Goal: Navigation & Orientation: Find specific page/section

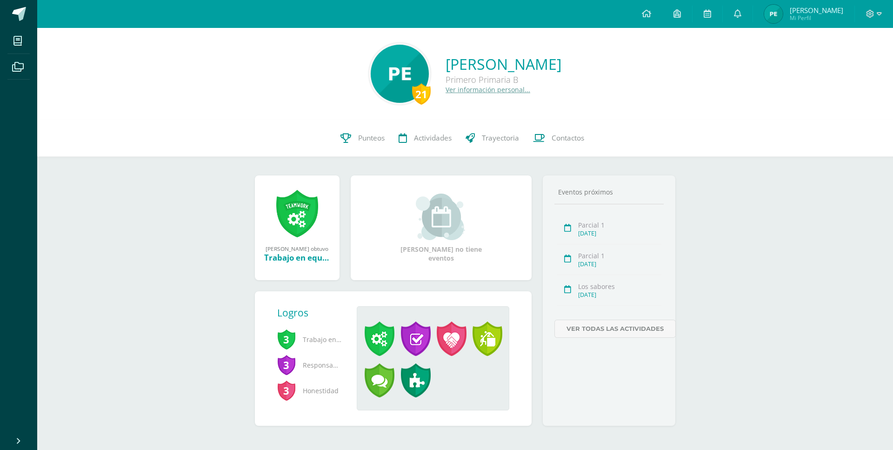
scroll to position [6, 0]
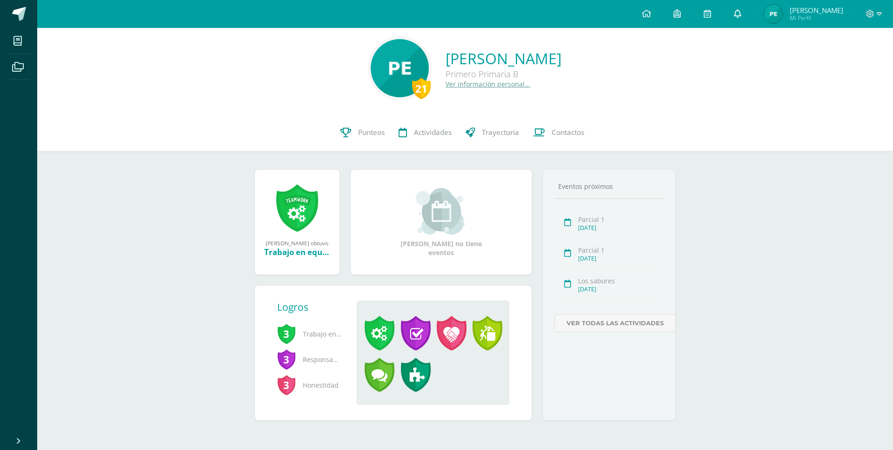
click at [808, 13] on span "[PERSON_NAME]" at bounding box center [815, 10] width 53 height 9
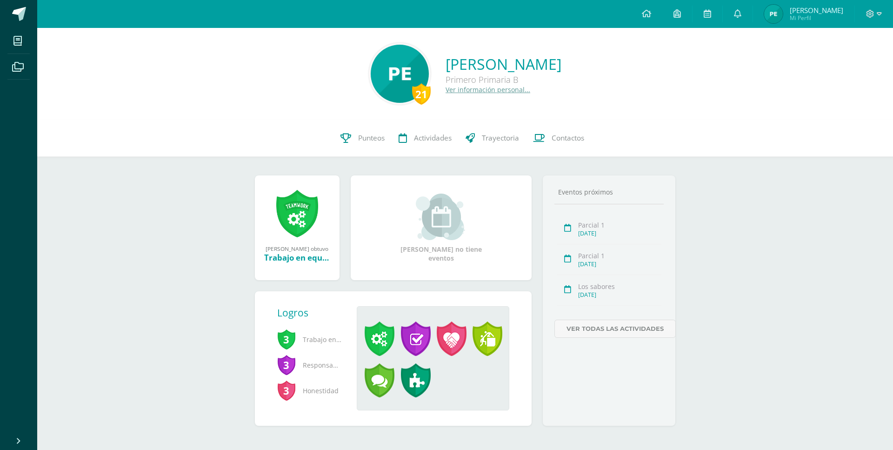
click at [815, 13] on span "[PERSON_NAME] Mi Perfil" at bounding box center [815, 14] width 53 height 15
click at [830, 19] on span "Mi Perfil" at bounding box center [815, 18] width 53 height 8
drag, startPoint x: 821, startPoint y: 13, endPoint x: 794, endPoint y: 1, distance: 28.9
click at [820, 13] on span "[PERSON_NAME]" at bounding box center [815, 10] width 53 height 9
click at [822, 22] on span "[PERSON_NAME] Mi Perfil" at bounding box center [803, 14] width 83 height 19
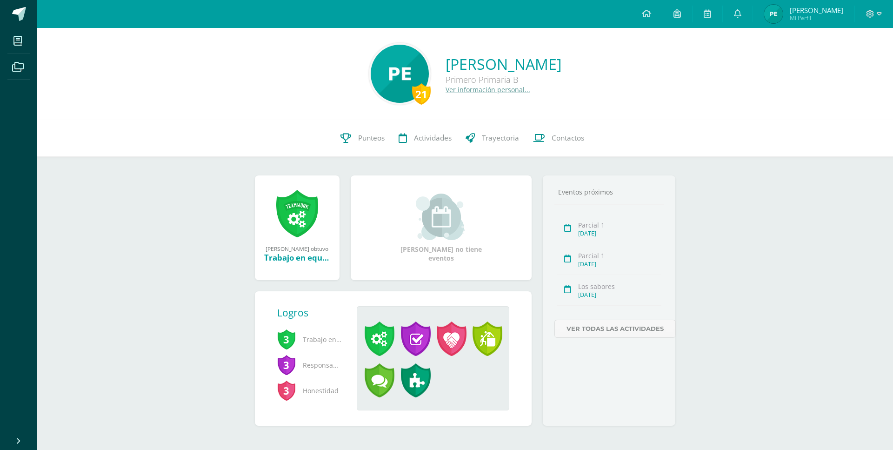
click at [826, 27] on link "[PERSON_NAME] Mi Perfil" at bounding box center [803, 14] width 101 height 28
drag, startPoint x: 816, startPoint y: 15, endPoint x: 818, endPoint y: 20, distance: 4.9
click at [818, 20] on span "Mi Perfil" at bounding box center [815, 18] width 53 height 8
click at [814, 14] on span "Mi Perfil" at bounding box center [815, 18] width 53 height 8
click at [824, 14] on span "[PERSON_NAME]" at bounding box center [815, 10] width 53 height 9
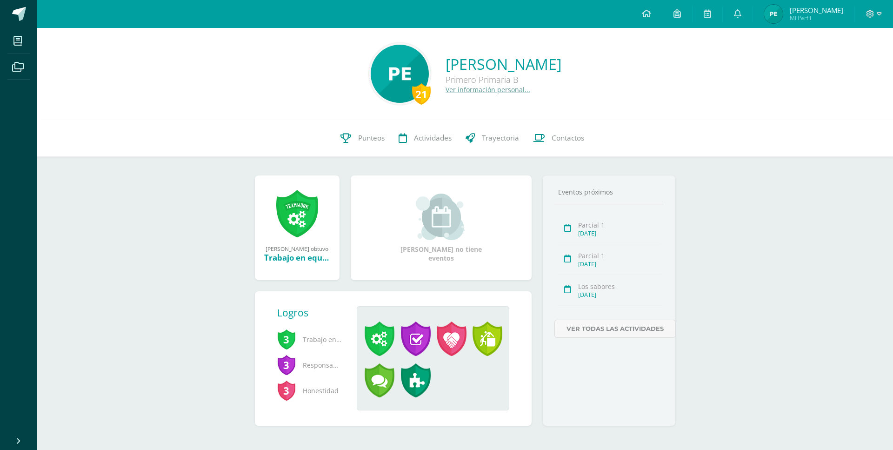
click at [822, 20] on span "Mi Perfil" at bounding box center [815, 18] width 53 height 8
drag, startPoint x: 822, startPoint y: 23, endPoint x: 806, endPoint y: 11, distance: 19.9
click at [822, 24] on link "[PERSON_NAME] Mi Perfil" at bounding box center [803, 14] width 101 height 28
drag, startPoint x: 829, startPoint y: 13, endPoint x: 430, endPoint y: 2, distance: 399.1
click at [811, 11] on span "[PERSON_NAME]" at bounding box center [815, 10] width 53 height 9
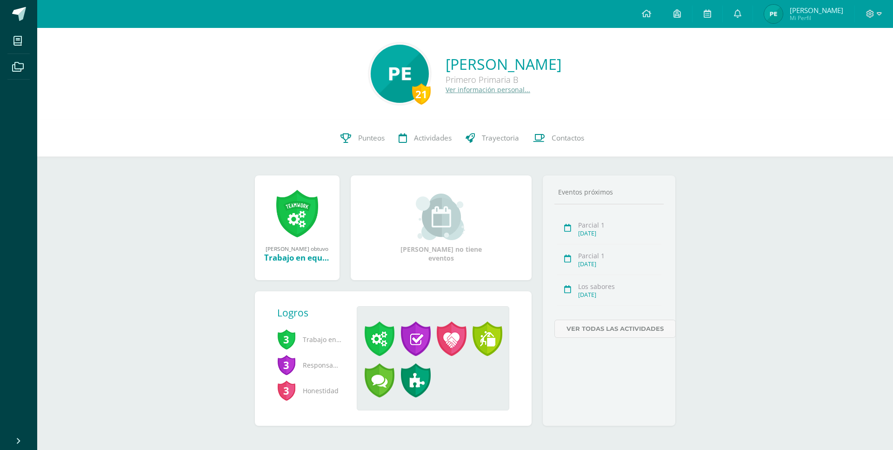
click at [822, 14] on span "[PERSON_NAME] Mi Perfil" at bounding box center [815, 14] width 53 height 15
drag, startPoint x: 824, startPoint y: 14, endPoint x: 803, endPoint y: 6, distance: 22.3
click at [823, 14] on span "Mi Perfil" at bounding box center [815, 18] width 53 height 8
click at [818, 15] on span "Mi Perfil" at bounding box center [815, 18] width 53 height 8
click at [817, 15] on span "Mi Perfil" at bounding box center [815, 18] width 53 height 8
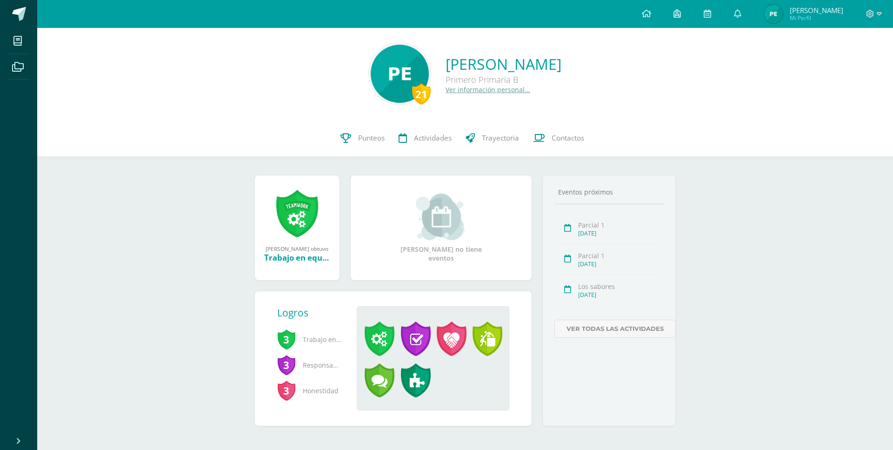
drag, startPoint x: 821, startPoint y: 13, endPoint x: 806, endPoint y: 5, distance: 16.4
click at [819, 12] on span "[PERSON_NAME]" at bounding box center [815, 10] width 53 height 9
click at [824, 16] on span "Mi Perfil" at bounding box center [815, 18] width 53 height 8
click at [823, 10] on span "[PERSON_NAME]" at bounding box center [815, 10] width 53 height 9
click at [814, 15] on span "Mi Perfil" at bounding box center [815, 18] width 53 height 8
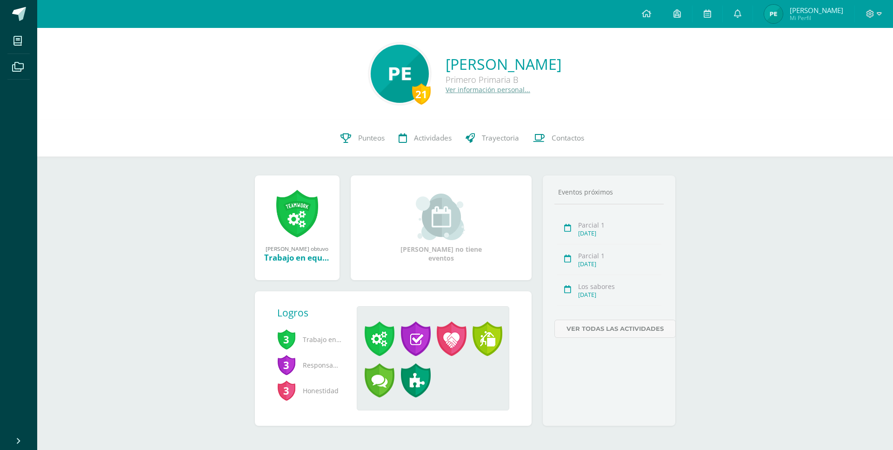
click at [814, 19] on span "Mi Perfil" at bounding box center [815, 18] width 53 height 8
click at [748, 19] on span "1" at bounding box center [742, 17] width 10 height 10
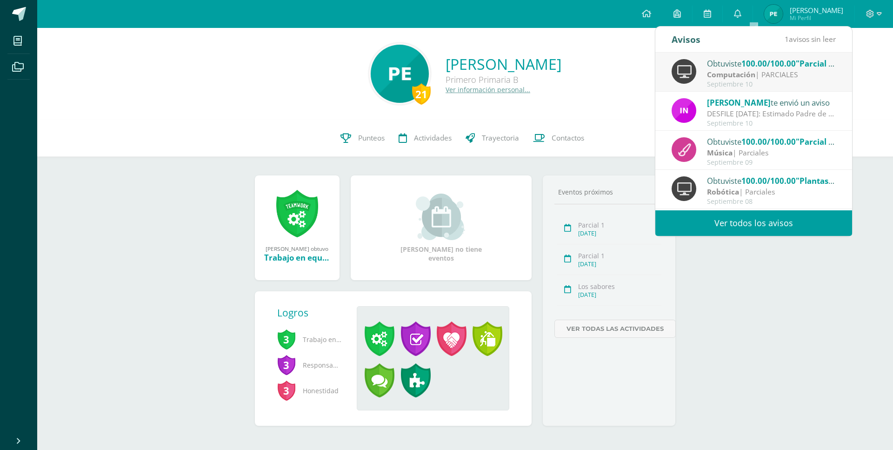
click at [756, 66] on span "100.00/100.00" at bounding box center [768, 63] width 54 height 11
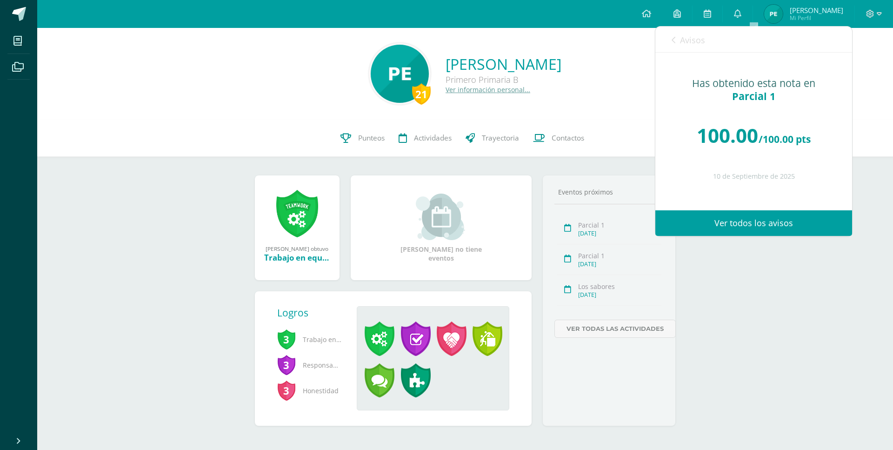
click at [856, 90] on div "21 [PERSON_NAME] Primero Primaria B Ver información personal..." at bounding box center [465, 74] width 841 height 62
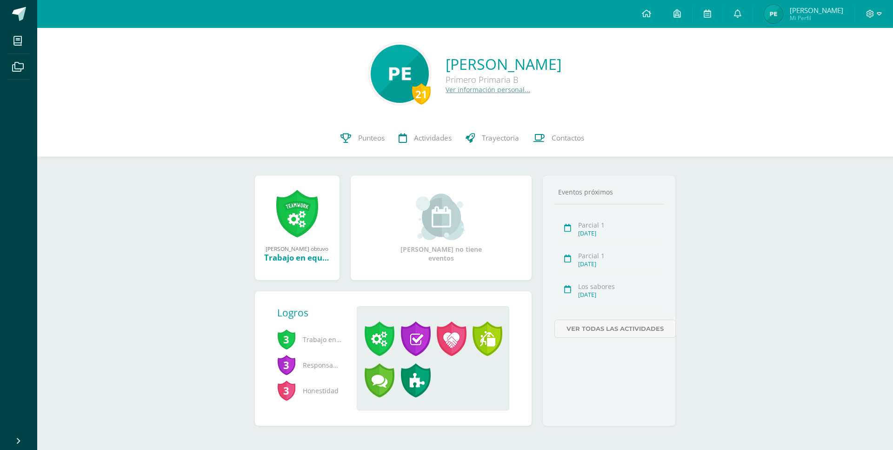
click at [814, 19] on span "Mi Perfil" at bounding box center [815, 18] width 53 height 8
click at [823, 27] on body "Mis cursos Archivos Cerrar panel Administración Financiera Primero Primaria "B"…" at bounding box center [446, 227] width 893 height 455
click at [818, 12] on span "[PERSON_NAME]" at bounding box center [815, 10] width 53 height 9
click at [809, 22] on span "[PERSON_NAME] Mi Perfil" at bounding box center [803, 14] width 83 height 19
click at [806, 17] on span "Mi Perfil" at bounding box center [815, 18] width 53 height 8
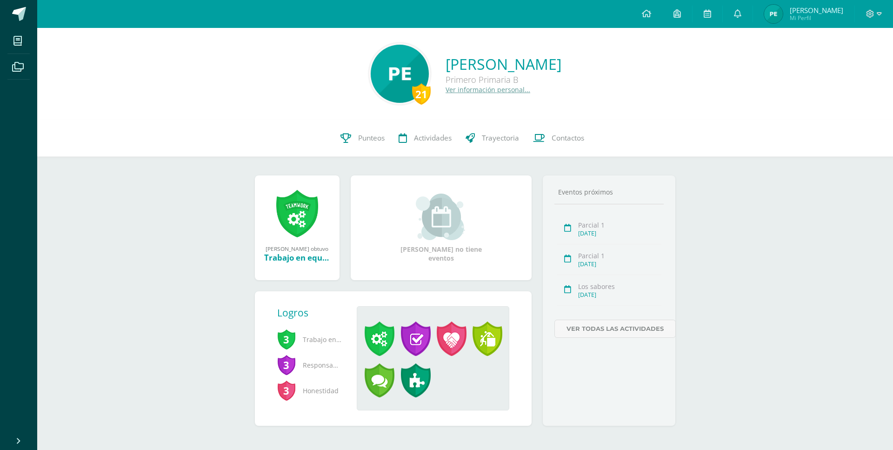
click at [819, 30] on div "21 Paolo Javier Elías Carrera Primero Primaria B Ver información personal..." at bounding box center [464, 74] width 855 height 92
click at [809, 25] on link "[PERSON_NAME] Mi Perfil" at bounding box center [803, 14] width 101 height 28
drag, startPoint x: 822, startPoint y: 12, endPoint x: 795, endPoint y: 2, distance: 29.1
click at [822, 12] on span "[PERSON_NAME]" at bounding box center [815, 10] width 53 height 9
click at [810, 15] on span "Mi Perfil" at bounding box center [815, 18] width 53 height 8
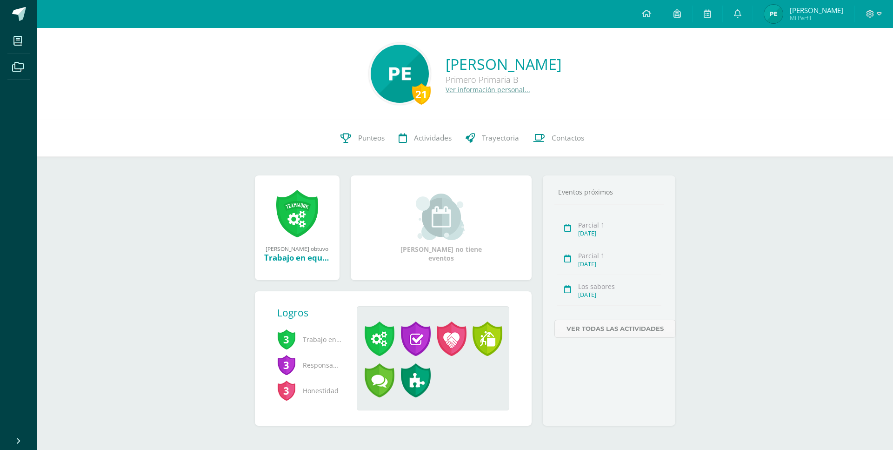
click at [817, 16] on span "Mi Perfil" at bounding box center [815, 18] width 53 height 8
click at [834, 17] on span "Mi Perfil" at bounding box center [815, 18] width 53 height 8
click at [813, 13] on span "[PERSON_NAME] Mi Perfil" at bounding box center [815, 14] width 53 height 15
click at [825, 20] on span "Mi Perfil" at bounding box center [815, 18] width 53 height 8
click at [815, 13] on span "[PERSON_NAME] Mi Perfil" at bounding box center [815, 14] width 53 height 15
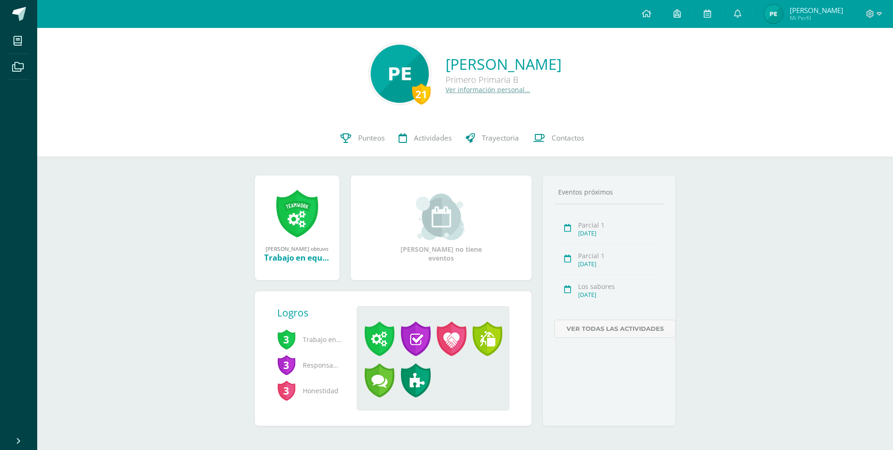
click at [816, 13] on span "[PERSON_NAME]" at bounding box center [815, 10] width 53 height 9
click at [815, 13] on span "[PERSON_NAME]" at bounding box center [815, 10] width 53 height 9
click at [824, 13] on span "[PERSON_NAME] Mi Perfil" at bounding box center [815, 14] width 53 height 15
click at [812, 10] on span "[PERSON_NAME]" at bounding box center [815, 10] width 53 height 9
click at [822, 22] on link "[PERSON_NAME] Mi Perfil" at bounding box center [803, 14] width 101 height 28
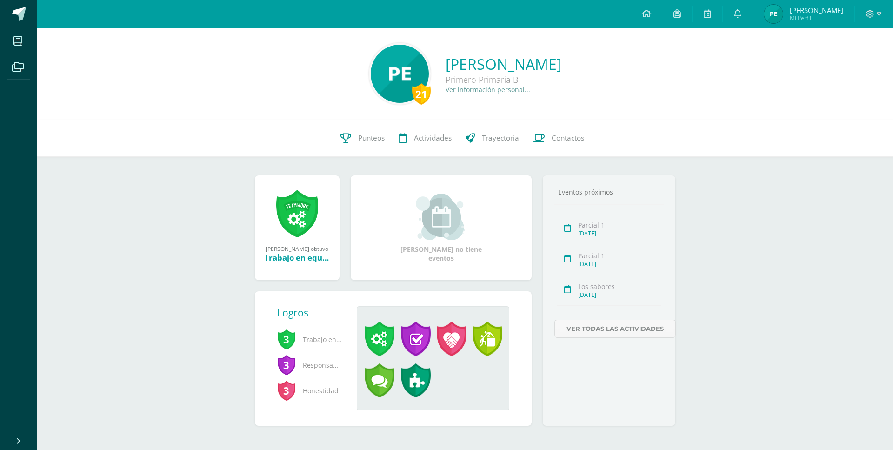
click at [818, 15] on span "Mi Perfil" at bounding box center [815, 18] width 53 height 8
click at [815, 15] on span "Mi Perfil" at bounding box center [815, 18] width 53 height 8
click at [832, 15] on span "[PERSON_NAME] Mi Perfil" at bounding box center [815, 14] width 53 height 15
click at [814, 25] on link "[PERSON_NAME] Mi Perfil" at bounding box center [803, 14] width 101 height 28
click at [824, 14] on span "Mi Perfil" at bounding box center [815, 18] width 53 height 8
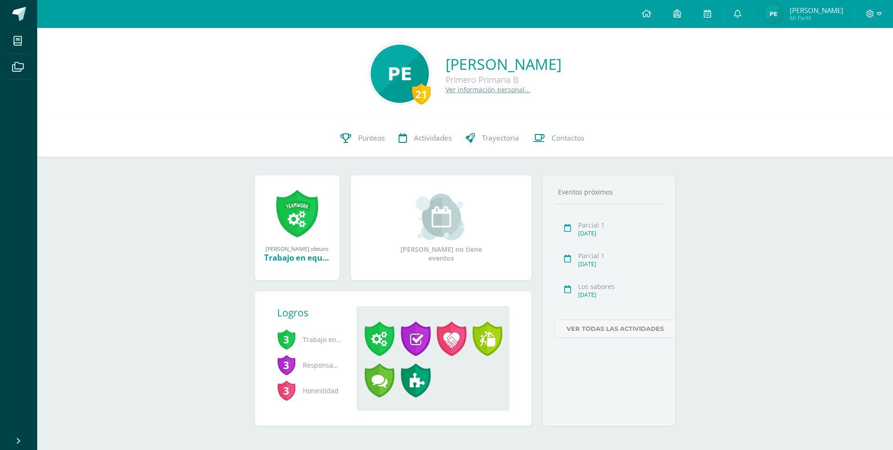
click at [833, 11] on span "[PERSON_NAME]" at bounding box center [815, 10] width 53 height 9
click at [820, 22] on span "[PERSON_NAME] Mi Perfil" at bounding box center [803, 14] width 83 height 19
click at [826, 16] on span "Mi Perfil" at bounding box center [815, 18] width 53 height 8
click at [827, 6] on span "Paolo Javier Mi Perfil" at bounding box center [803, 14] width 83 height 19
click at [820, 19] on span "Mi Perfil" at bounding box center [815, 18] width 53 height 8
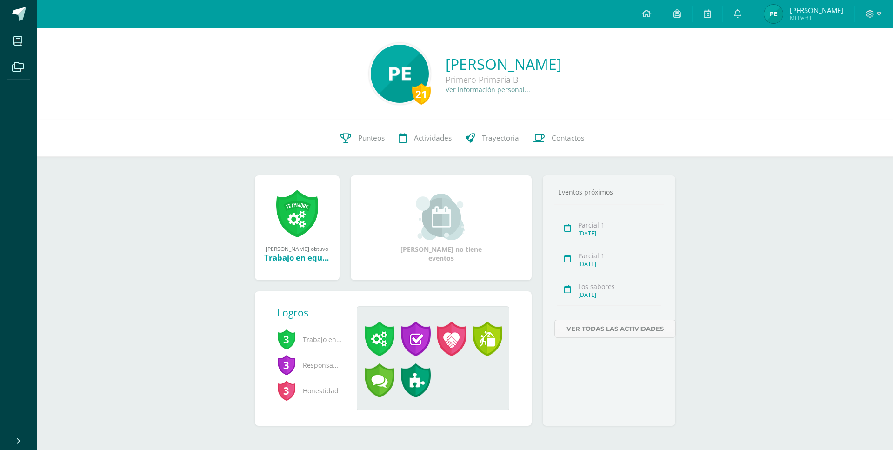
click at [809, 27] on link "[PERSON_NAME] Mi Perfil" at bounding box center [803, 14] width 101 height 28
click at [822, 9] on span "[PERSON_NAME]" at bounding box center [815, 10] width 53 height 9
